Goal: Check status: Check status

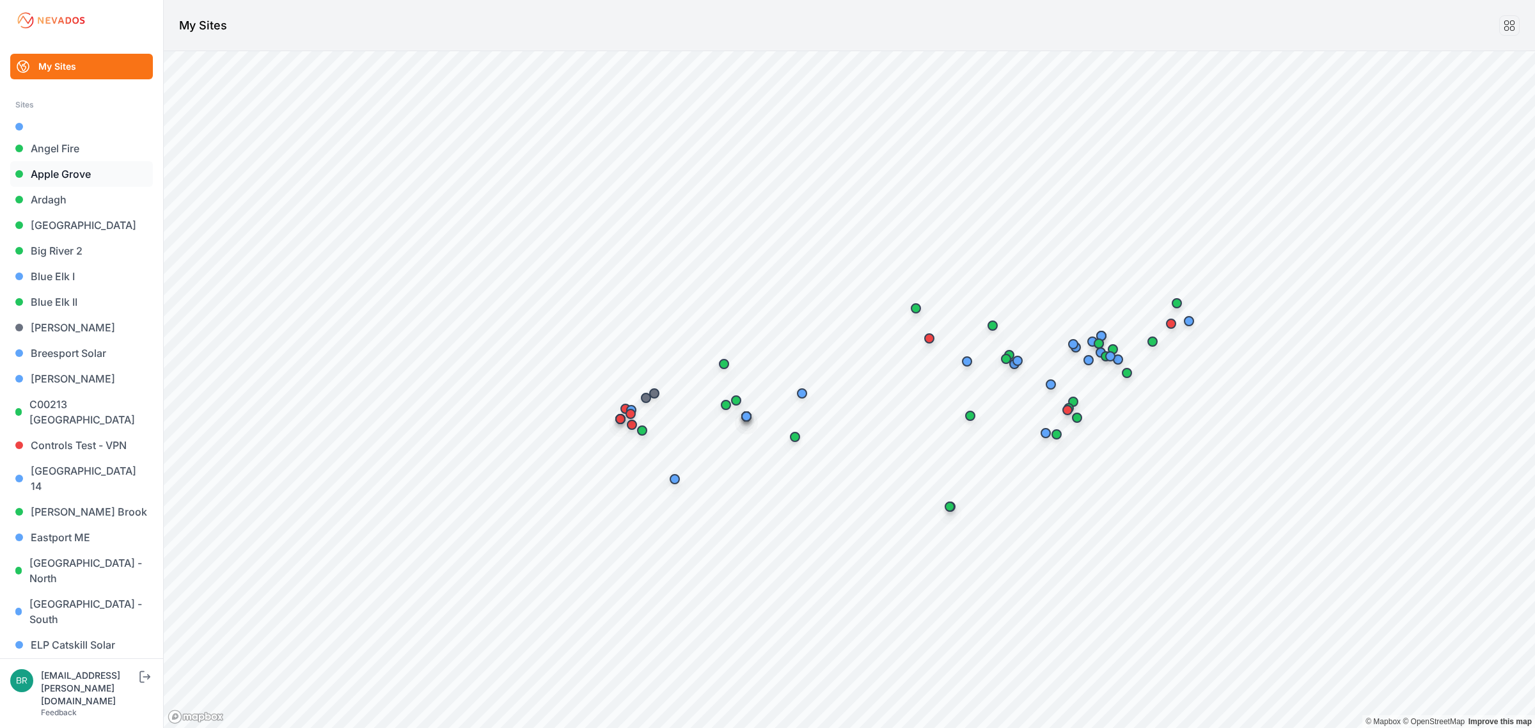
click at [100, 173] on link "Apple Grove" at bounding box center [81, 174] width 143 height 26
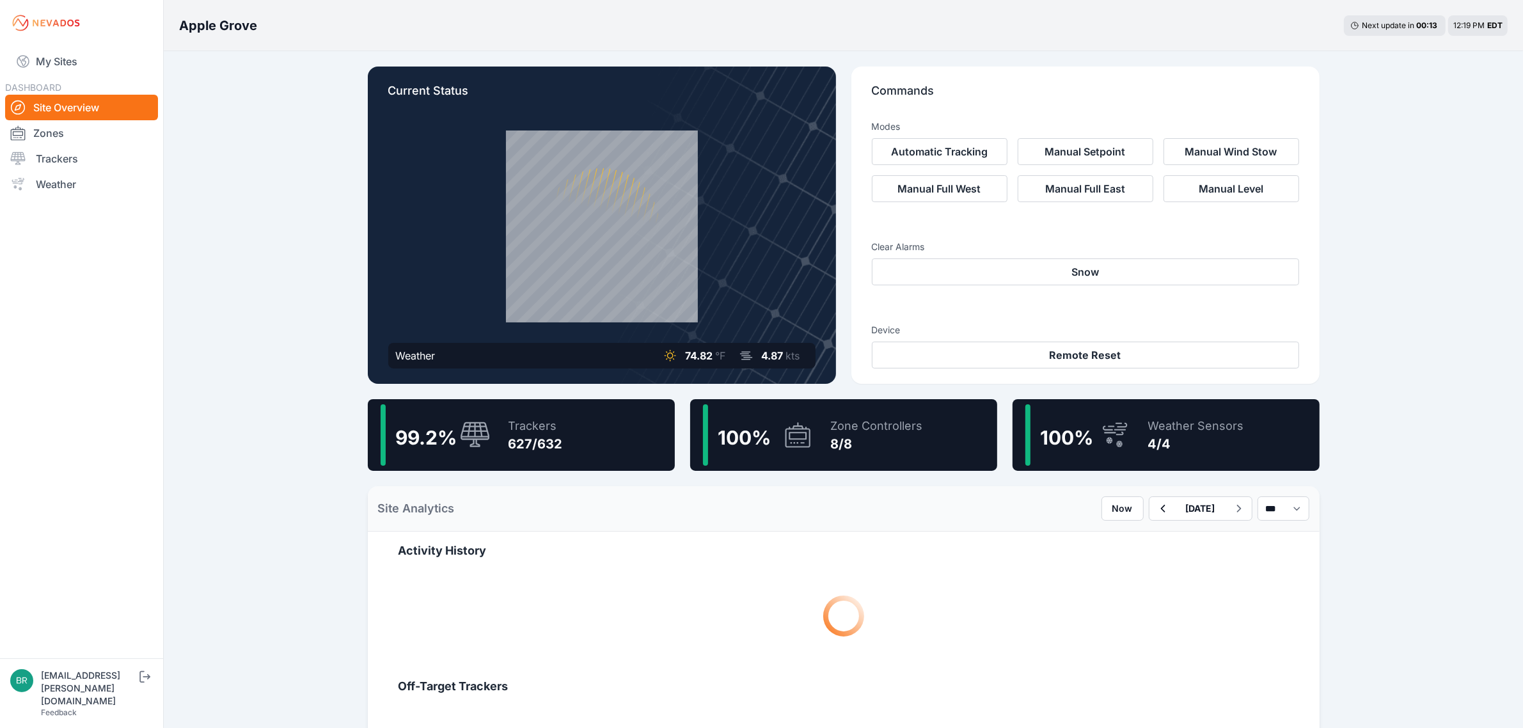
click at [547, 450] on div "627/632" at bounding box center [535, 444] width 54 height 18
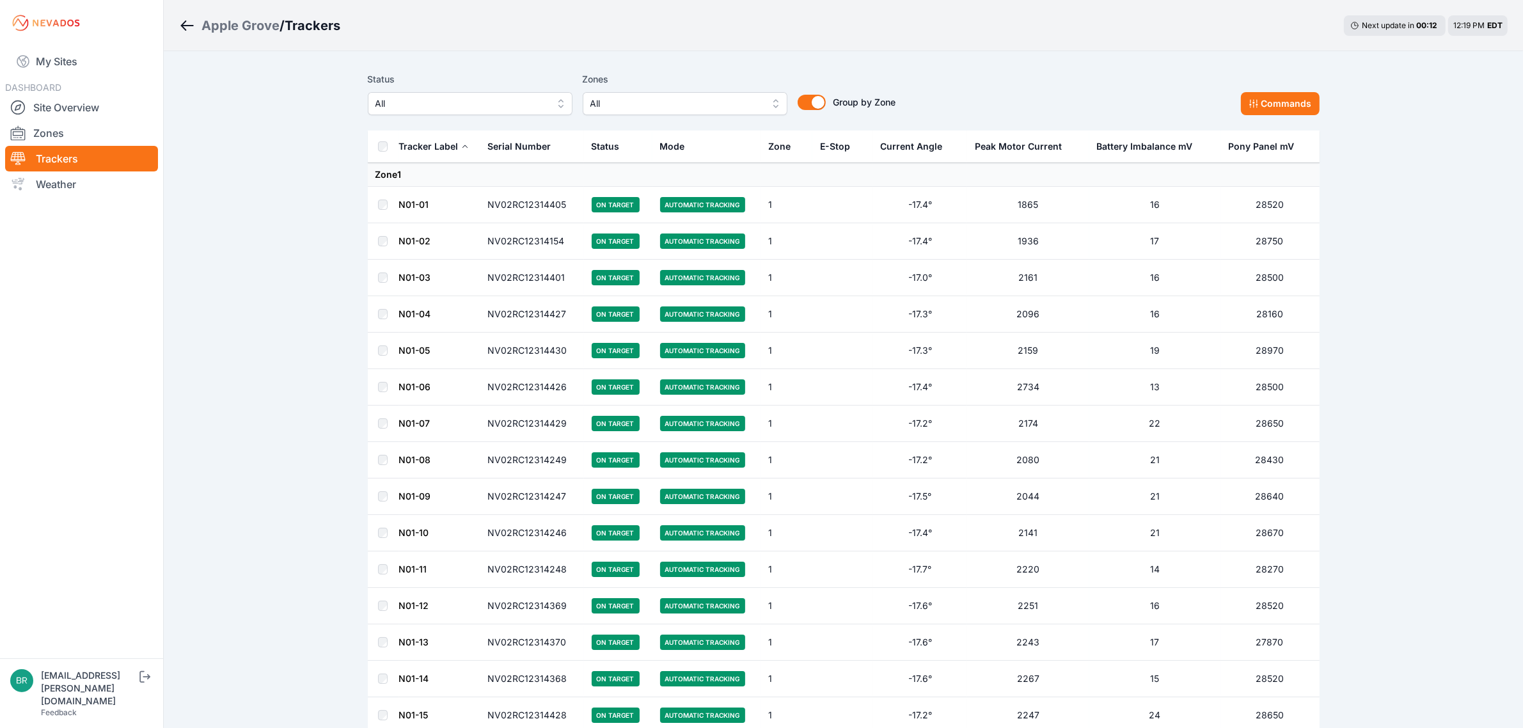
click at [478, 96] on span "All" at bounding box center [460, 103] width 171 height 15
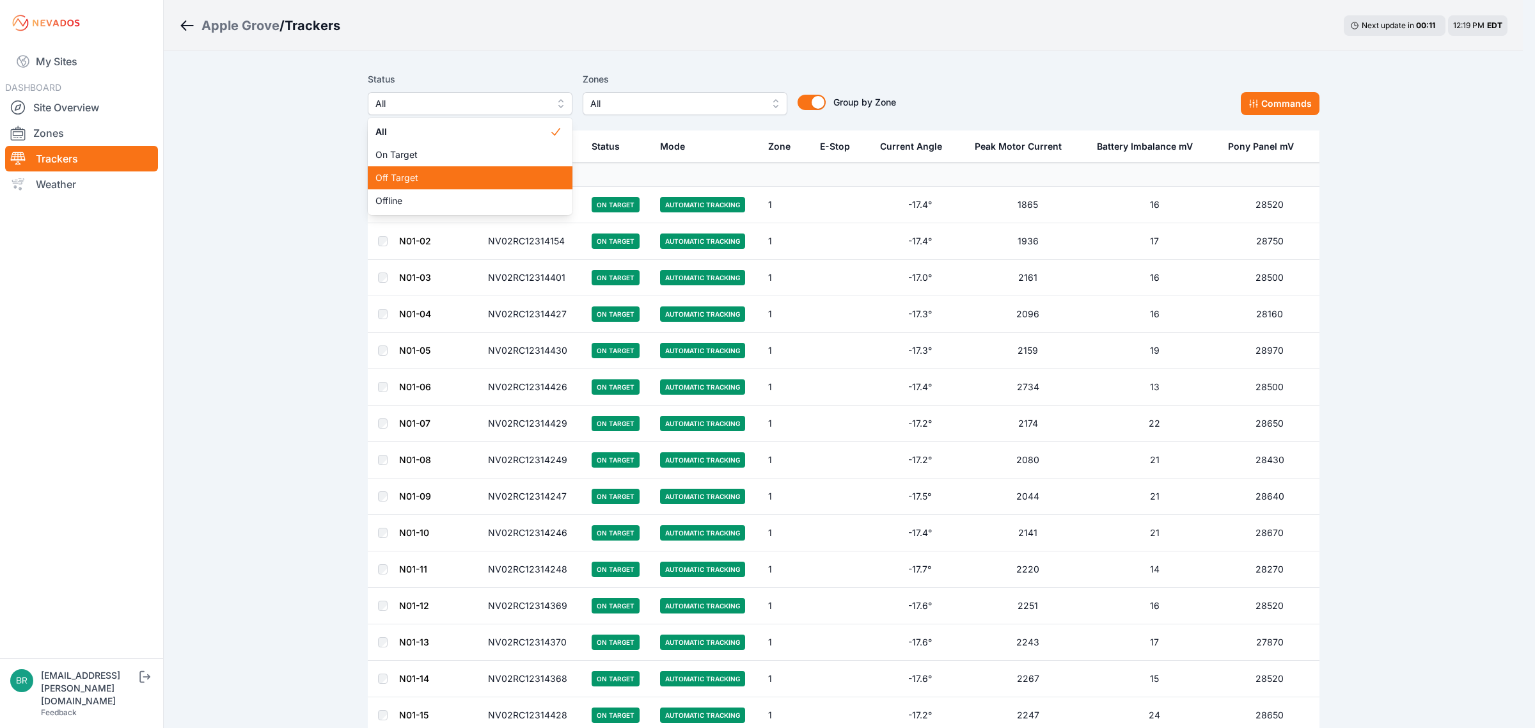
click at [464, 182] on span "Off Target" at bounding box center [462, 177] width 174 height 13
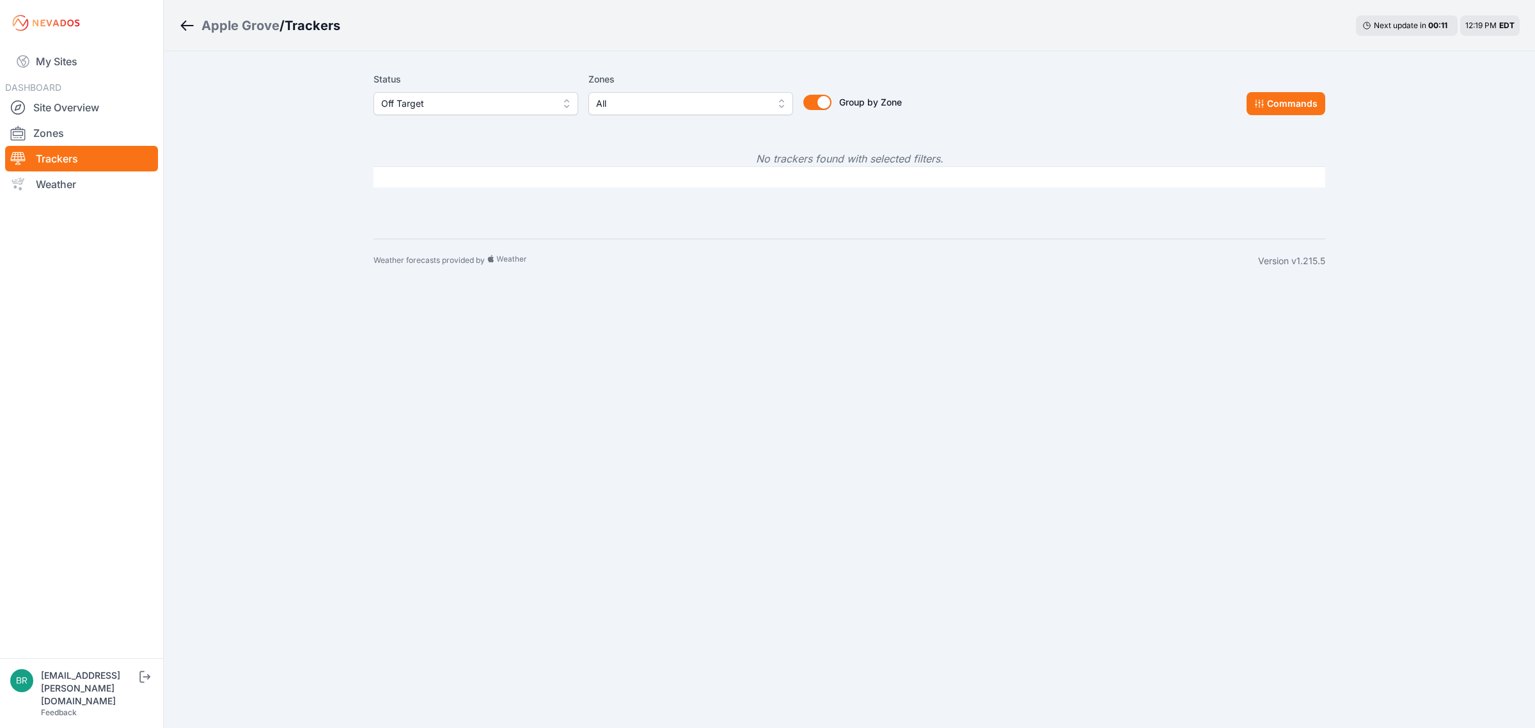
click at [480, 88] on div "Status Off Target" at bounding box center [476, 93] width 205 height 43
click at [480, 102] on span "Off Target" at bounding box center [466, 103] width 171 height 15
click at [462, 206] on span "Offline" at bounding box center [468, 200] width 174 height 13
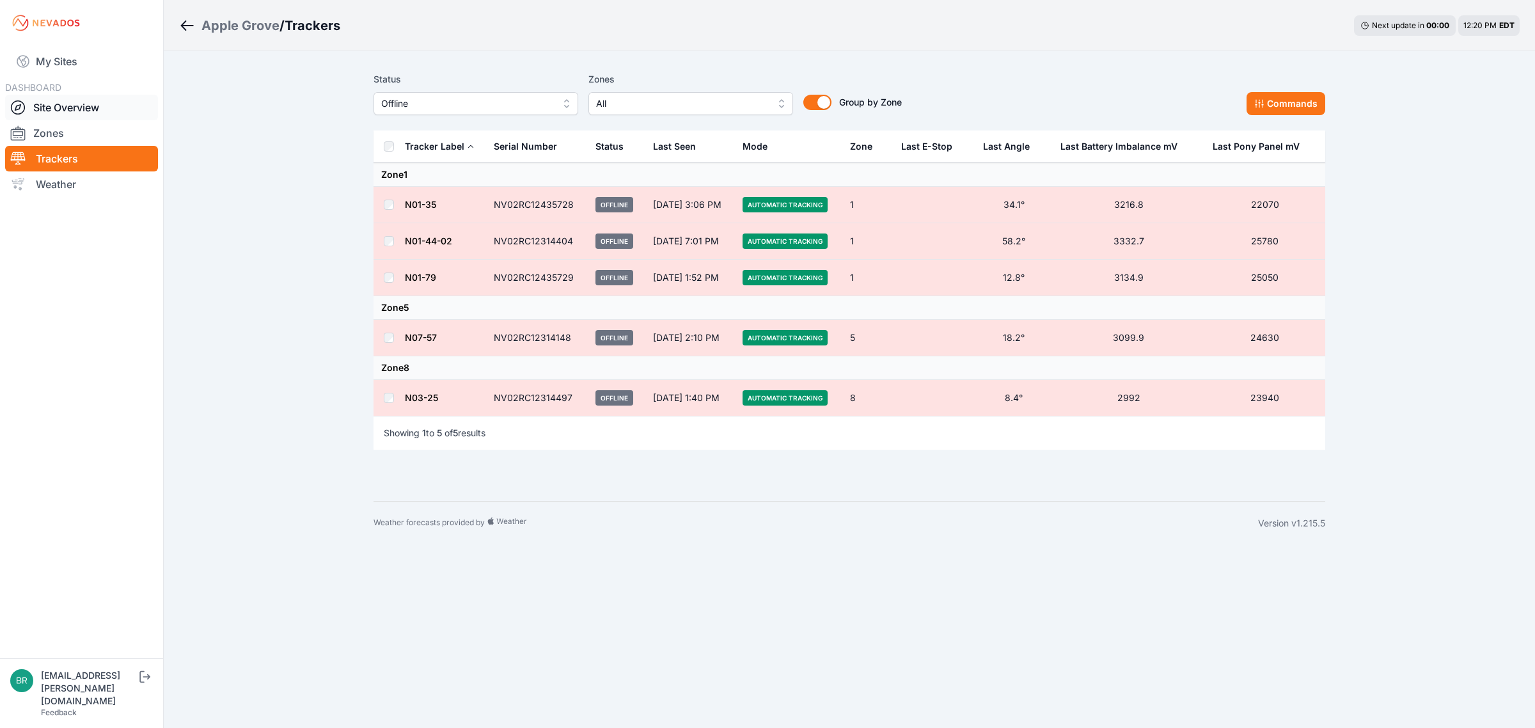
click at [95, 114] on link "Site Overview" at bounding box center [81, 108] width 153 height 26
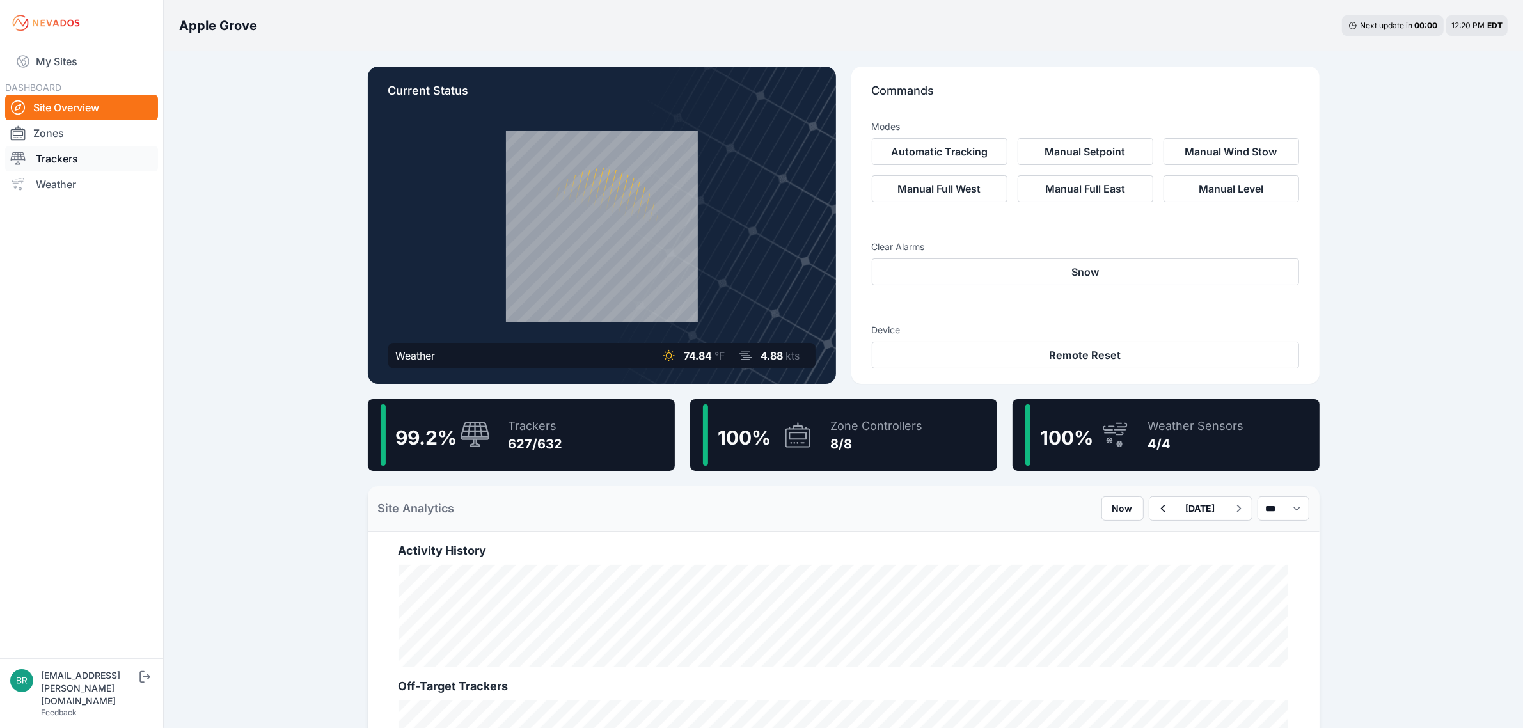
click at [77, 149] on link "Trackers" at bounding box center [81, 159] width 153 height 26
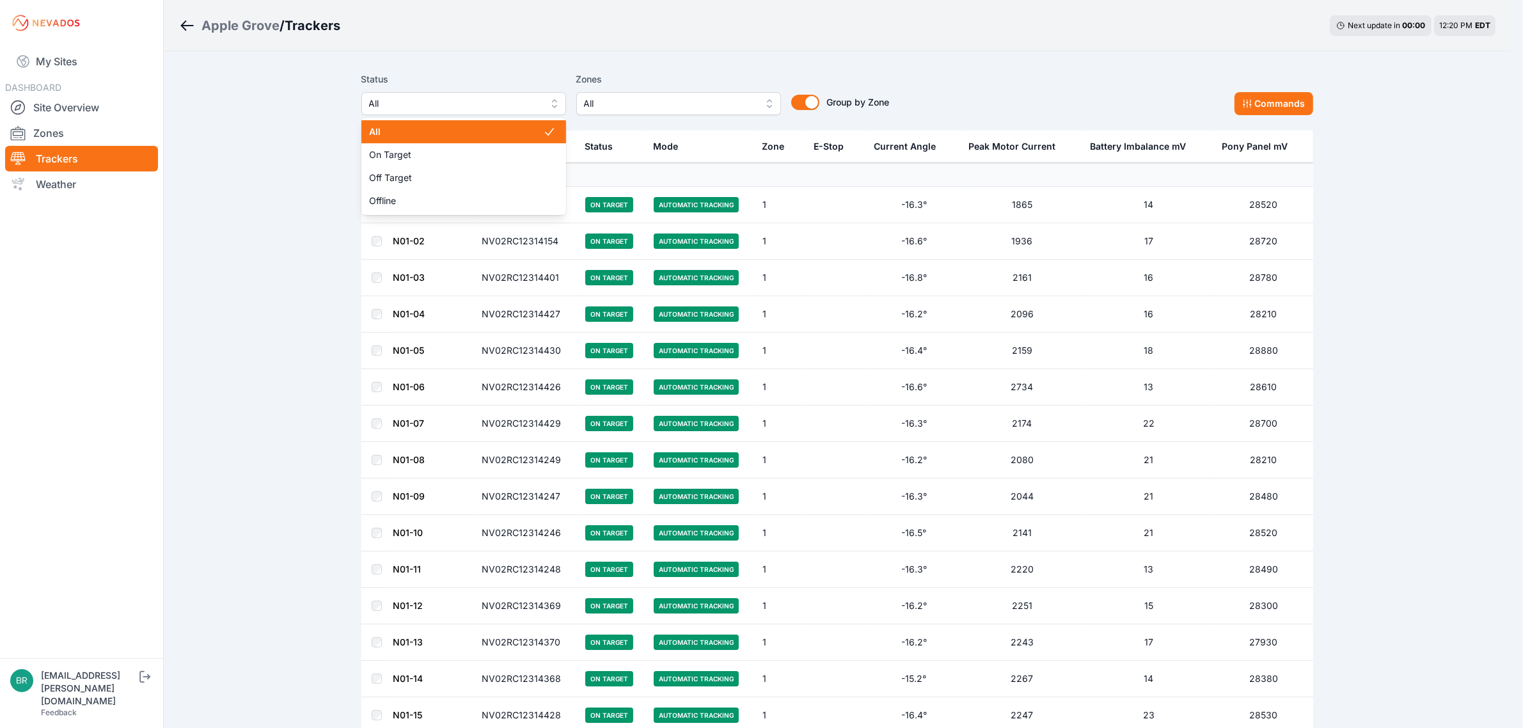
click at [432, 97] on span "All" at bounding box center [454, 103] width 171 height 15
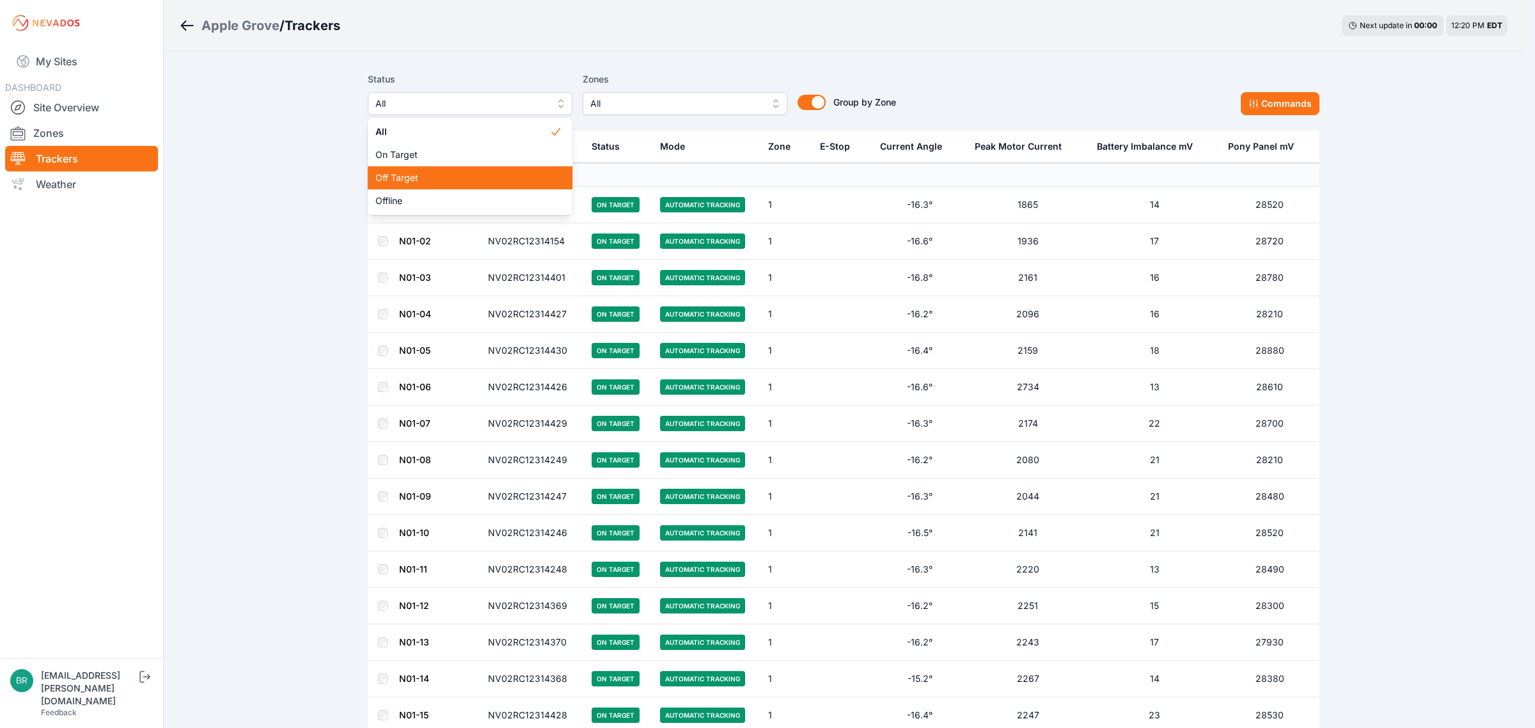
click at [430, 189] on div "Off Target" at bounding box center [470, 177] width 205 height 23
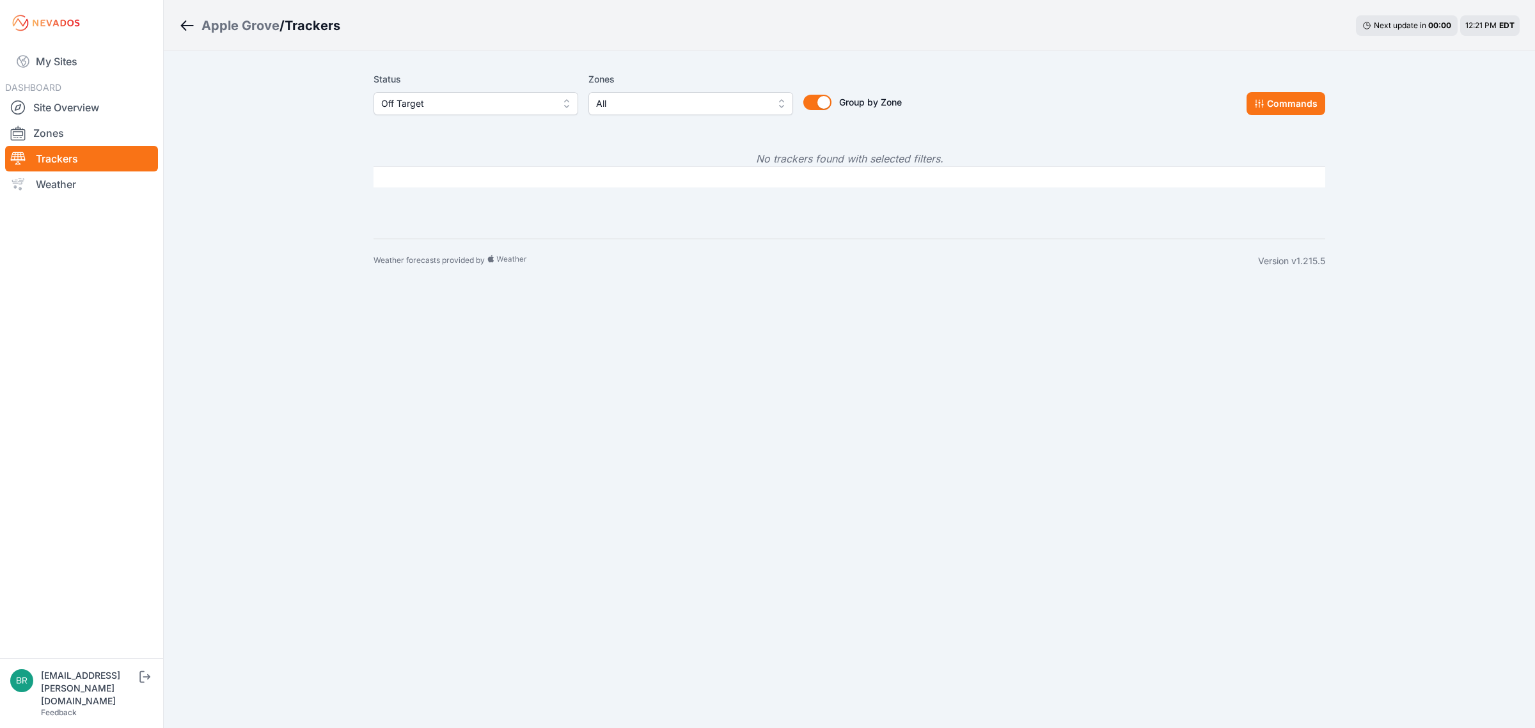
click at [451, 116] on div "Status Off Target Zones All Group by Zone Group by Zone Commands" at bounding box center [850, 99] width 952 height 64
click at [455, 106] on span "Off Target" at bounding box center [466, 103] width 171 height 15
click at [429, 136] on span "All" at bounding box center [468, 131] width 174 height 13
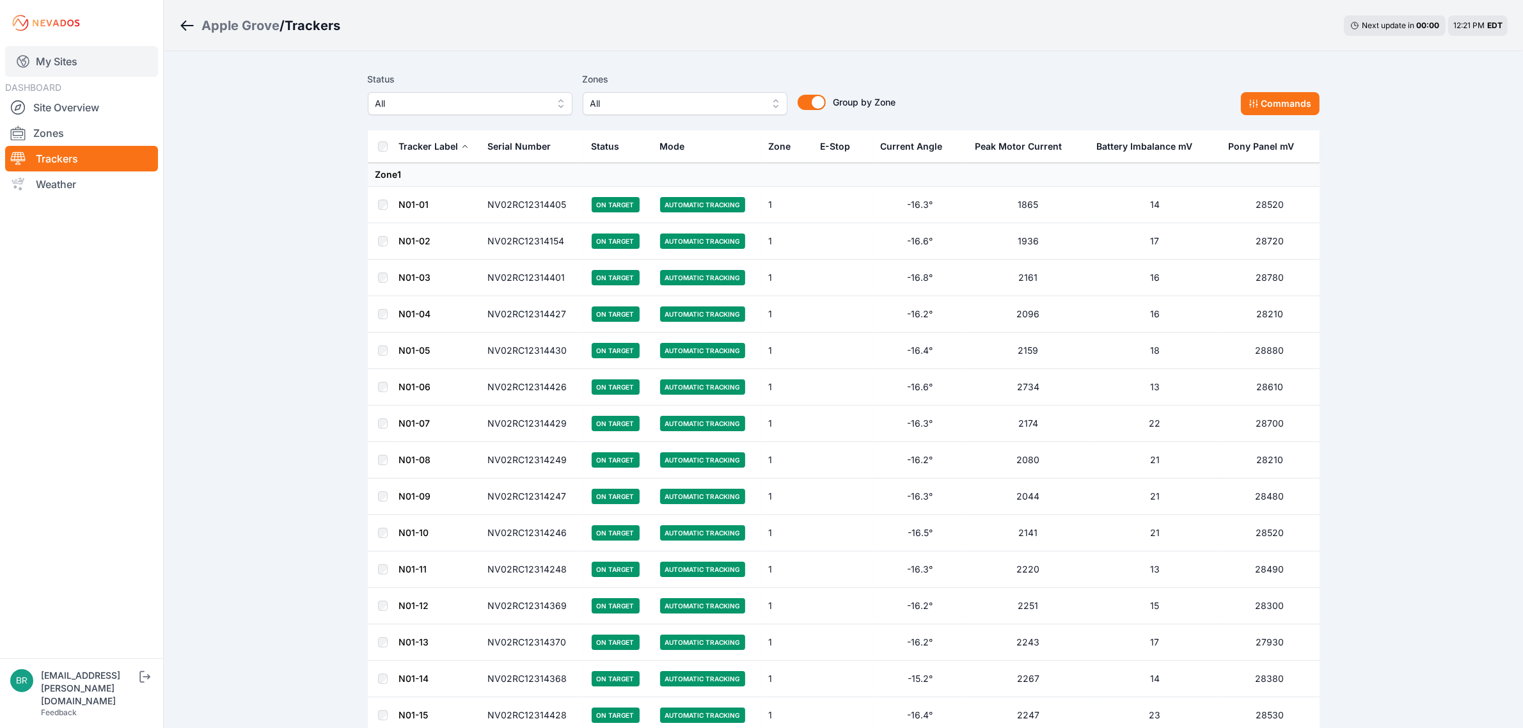
click at [54, 58] on link "My Sites" at bounding box center [81, 61] width 153 height 31
